Goal: Task Accomplishment & Management: Use online tool/utility

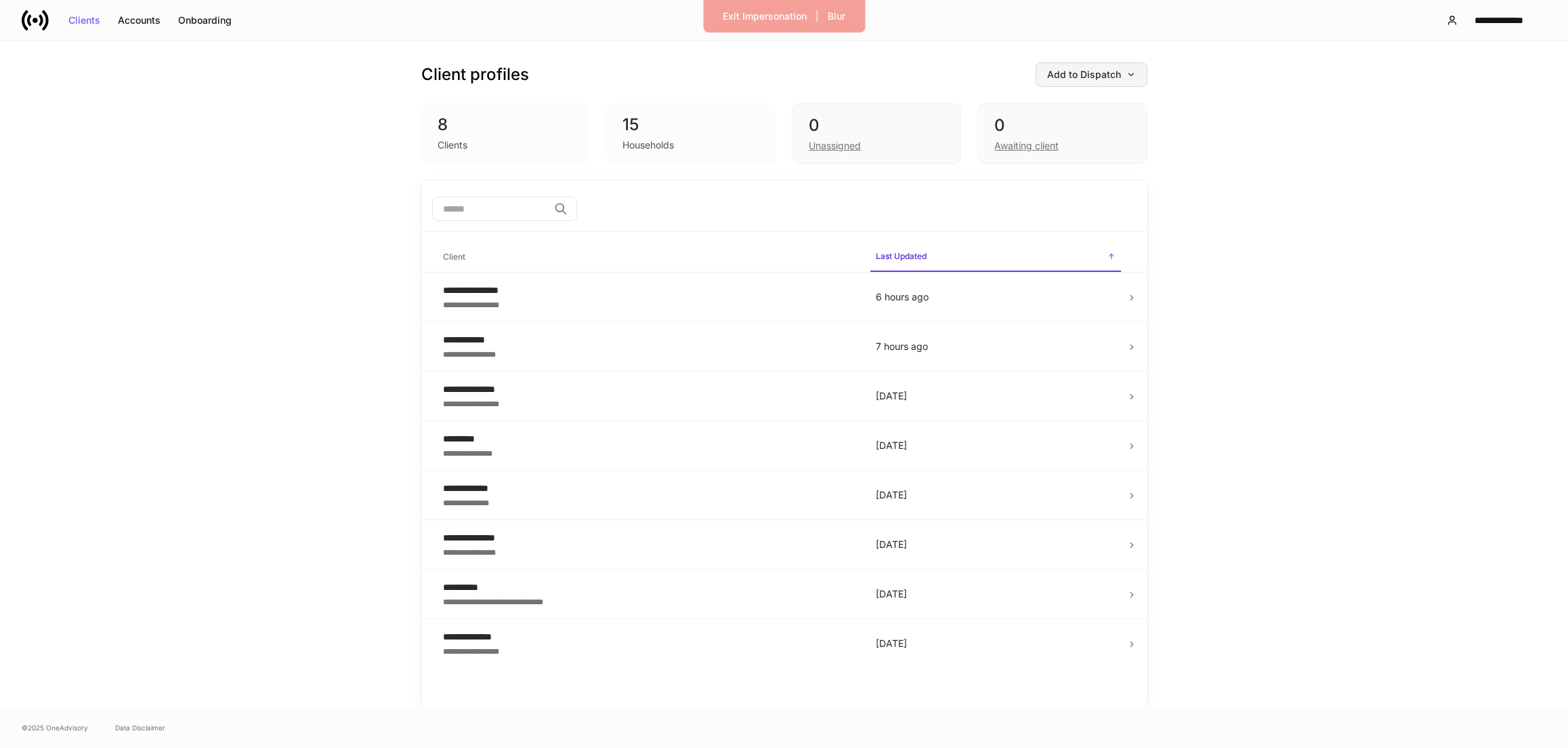
click at [1112, 77] on div "Add to Dispatch" at bounding box center [1092, 74] width 89 height 9
click at [1094, 215] on div "View uploaded accounts" at bounding box center [1069, 211] width 110 height 13
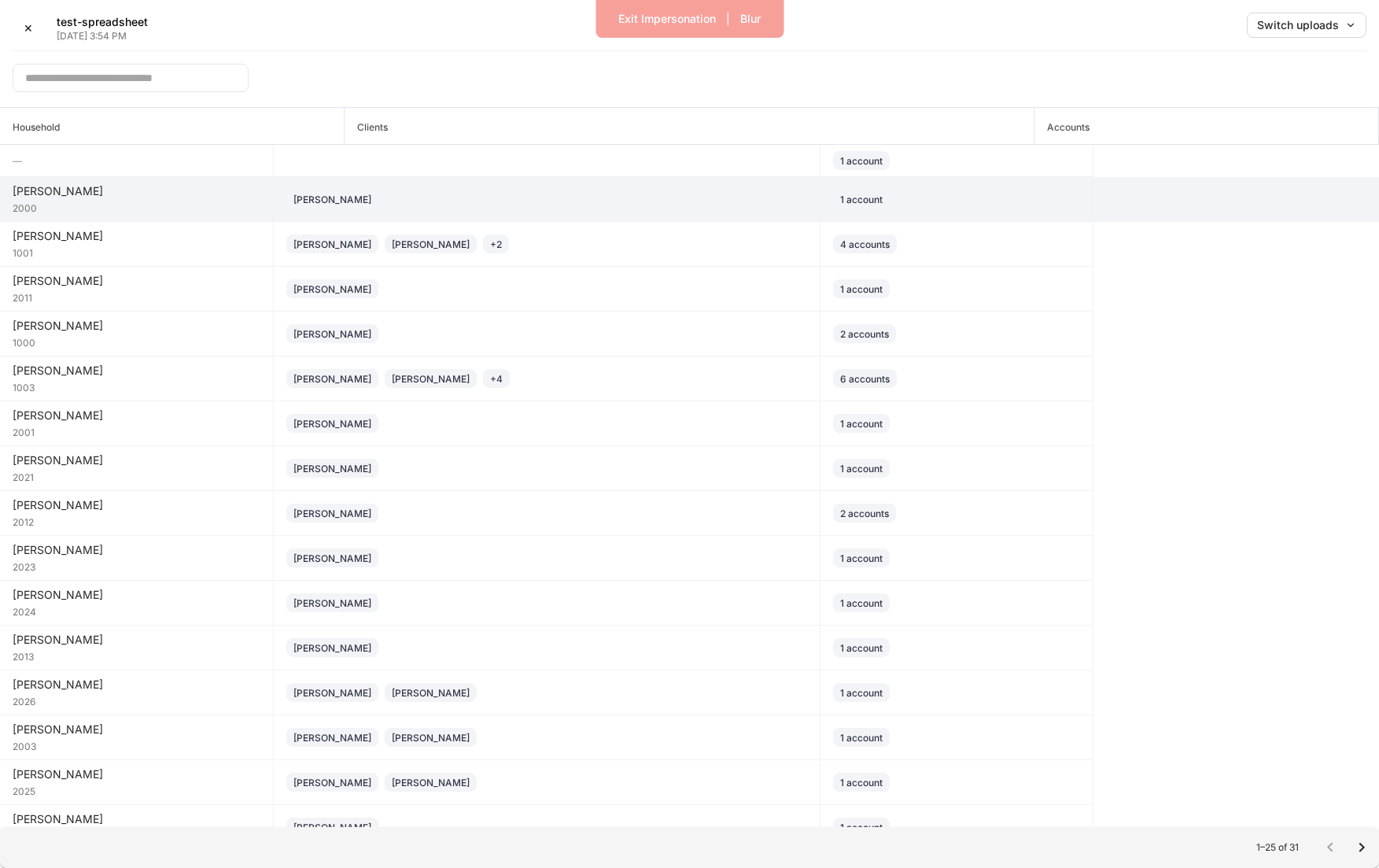
click at [548, 203] on div "[PERSON_NAME]" at bounding box center [546, 199] width 521 height 18
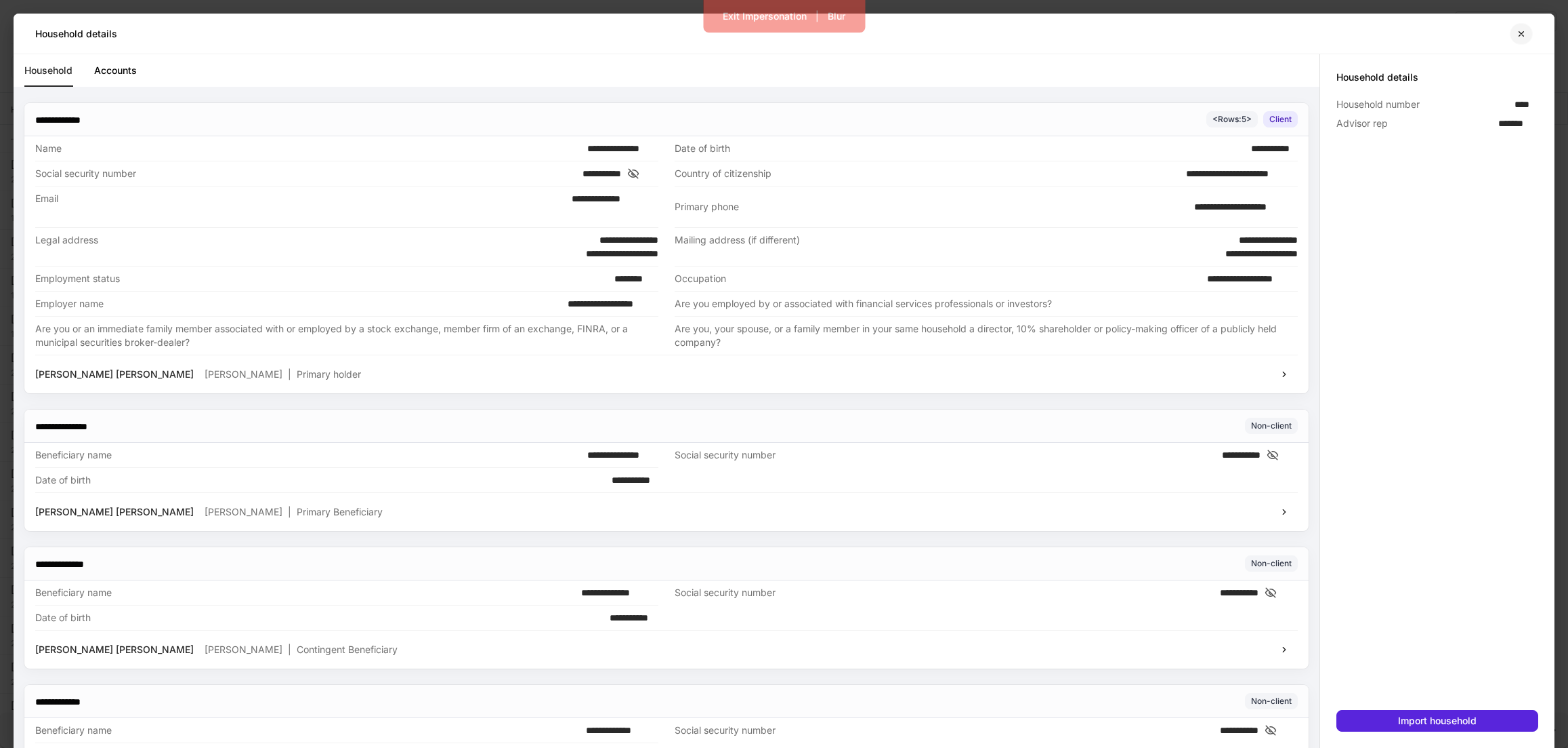
click at [1526, 32] on icon "button" at bounding box center [1521, 34] width 11 height 11
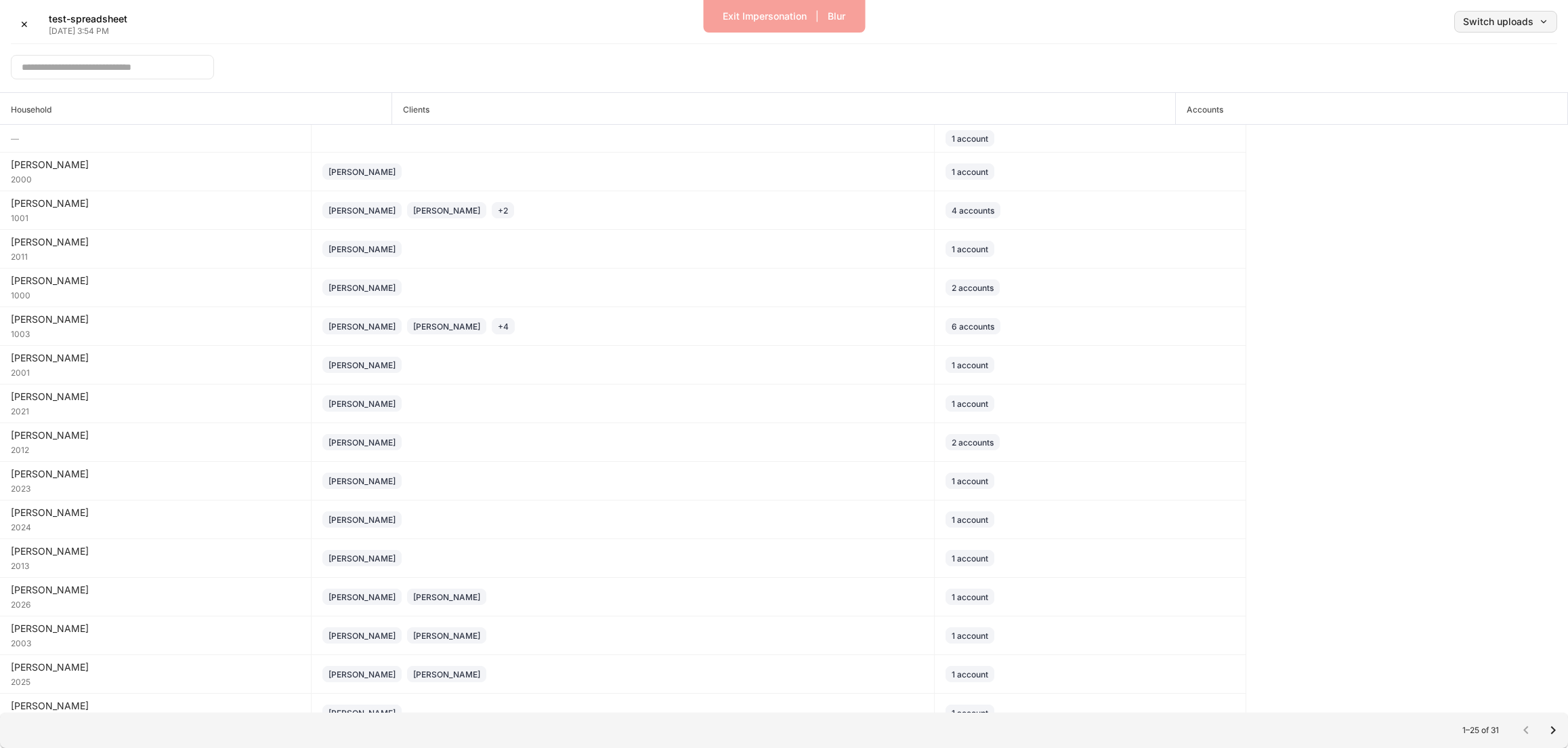
click at [1494, 23] on div "Switch uploads" at bounding box center [1506, 21] width 85 height 9
